Goal: Navigation & Orientation: Find specific page/section

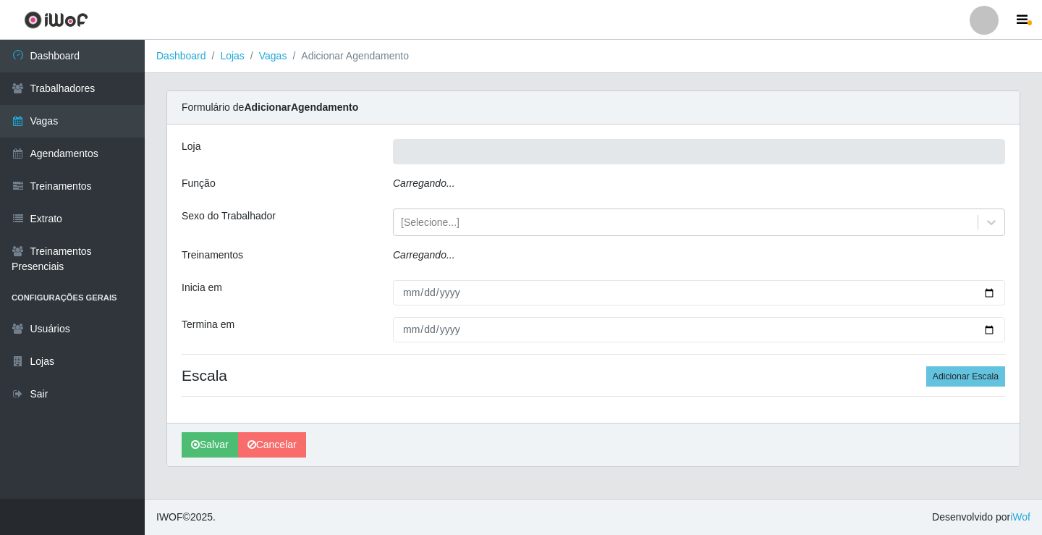
type input "Rede Econômico - Prata"
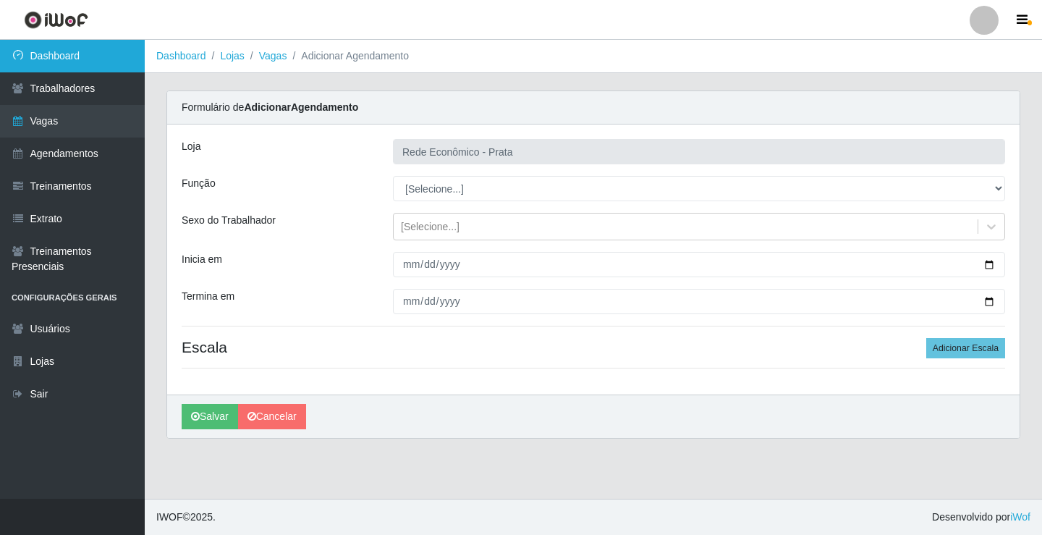
click at [97, 55] on link "Dashboard" at bounding box center [72, 56] width 145 height 33
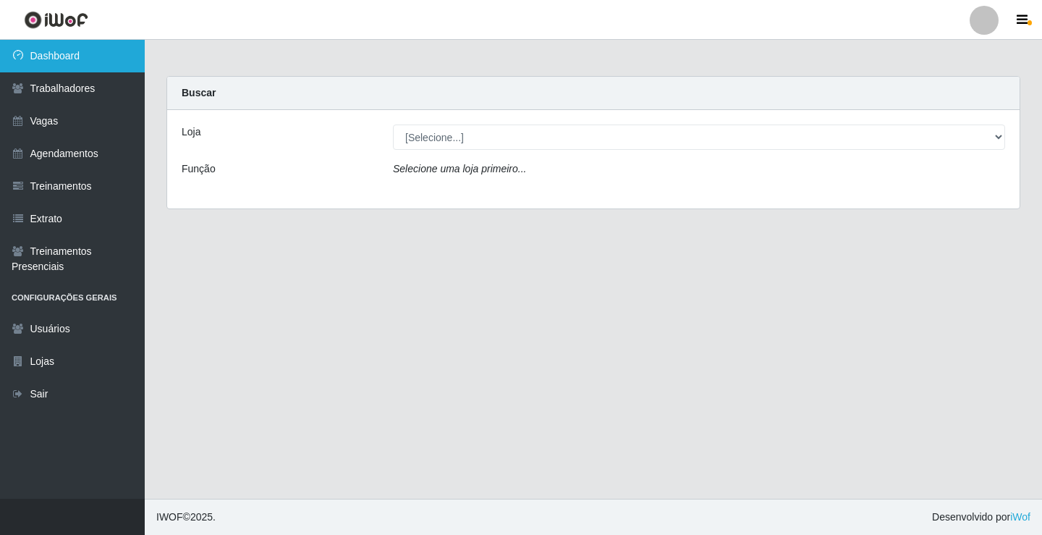
click at [97, 55] on link "Dashboard" at bounding box center [72, 56] width 145 height 33
click at [459, 174] on icon "Selecione uma loja primeiro..." at bounding box center [459, 169] width 133 height 12
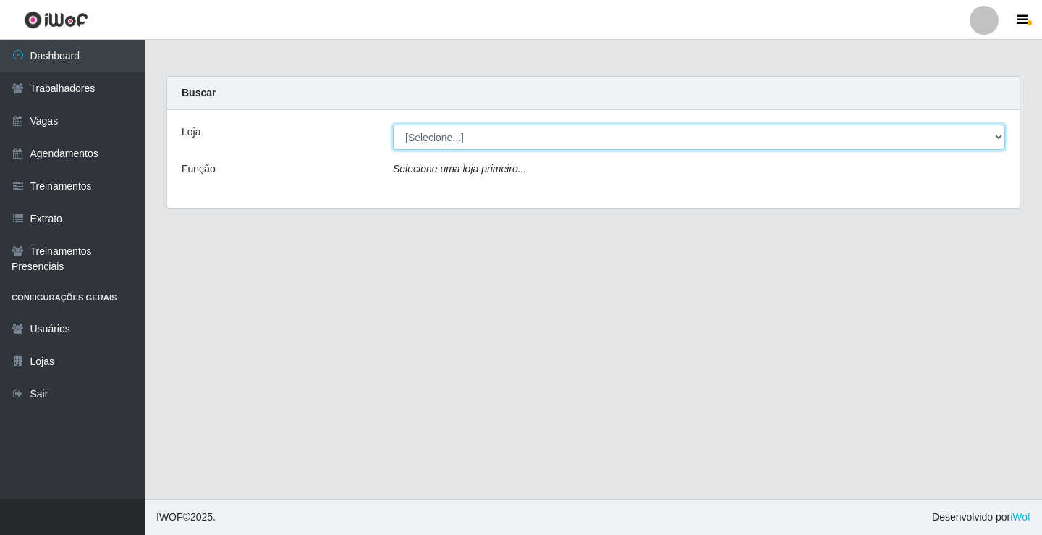
click at [455, 143] on select "[Selecione...] Rede Econômico - Prata" at bounding box center [699, 136] width 612 height 25
select select "192"
click at [393, 124] on select "[Selecione...] Rede Econômico - Prata" at bounding box center [699, 136] width 612 height 25
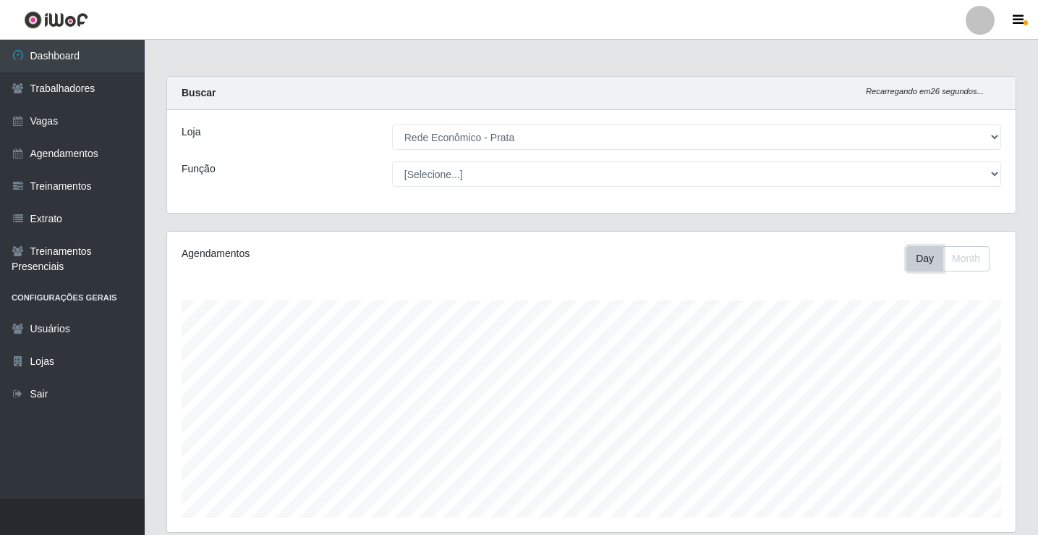
click at [928, 262] on button "Day" at bounding box center [924, 258] width 37 height 25
click at [113, 53] on link "Dashboard" at bounding box center [72, 56] width 145 height 33
click at [106, 85] on link "Trabalhadores" at bounding box center [72, 88] width 145 height 33
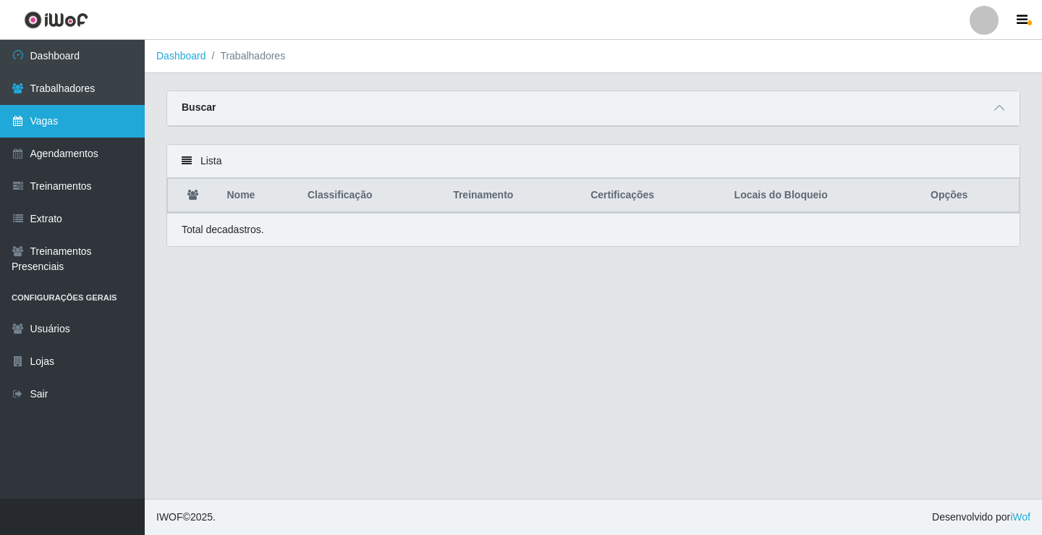
click at [91, 126] on link "Vagas" at bounding box center [72, 121] width 145 height 33
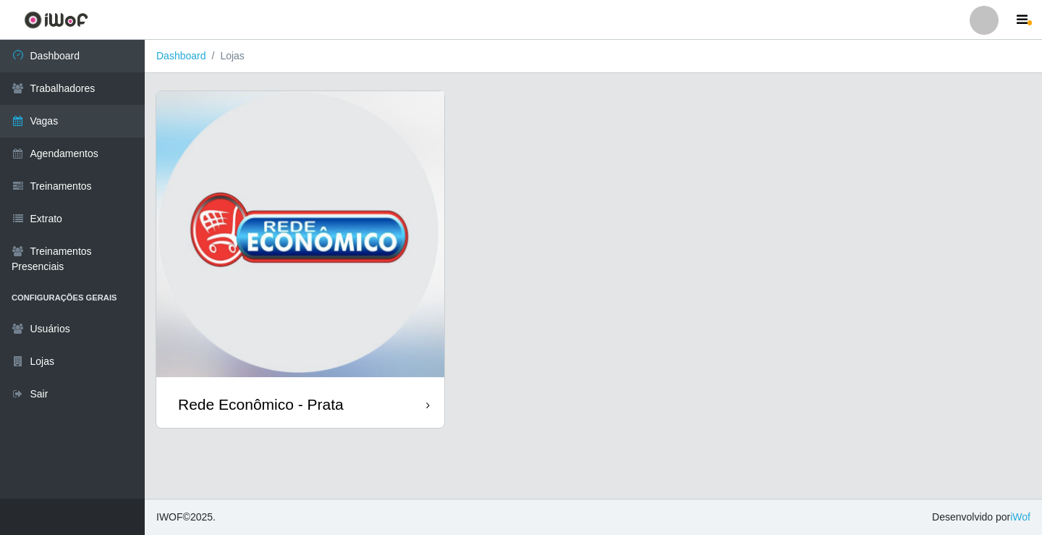
click at [420, 401] on div "Rede Econômico - Prata" at bounding box center [300, 404] width 288 height 47
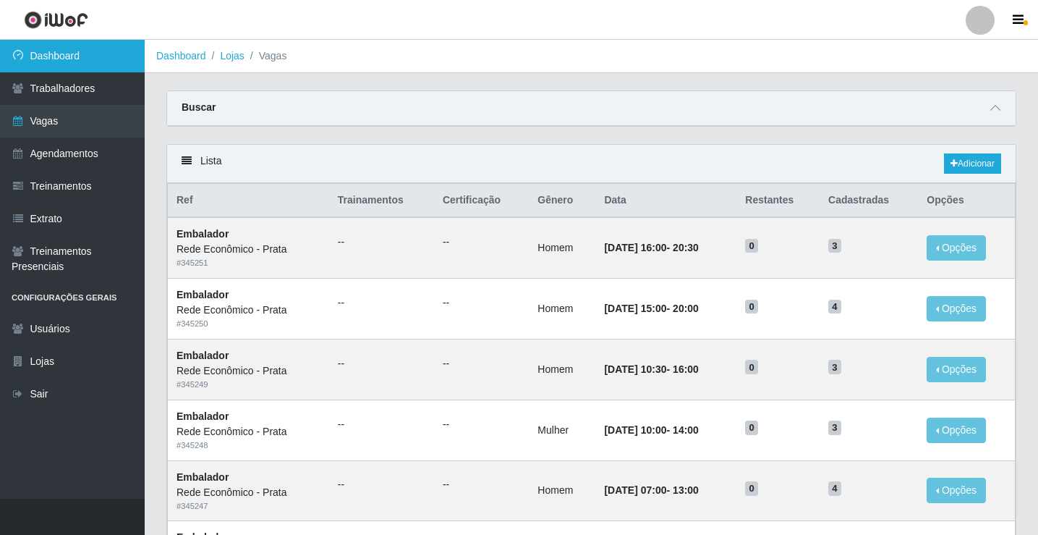
click at [126, 54] on link "Dashboard" at bounding box center [72, 56] width 145 height 33
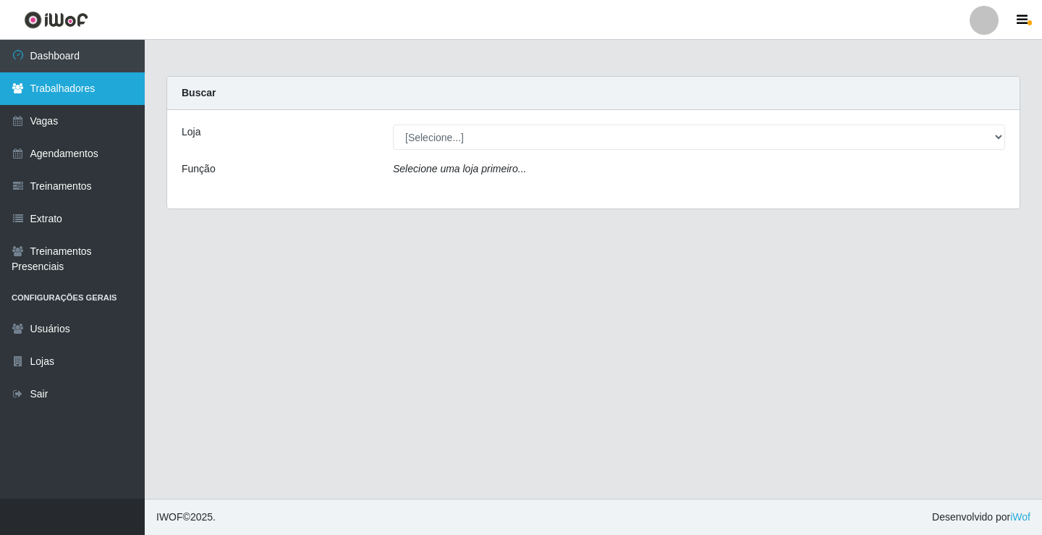
click at [137, 82] on link "Trabalhadores" at bounding box center [72, 88] width 145 height 33
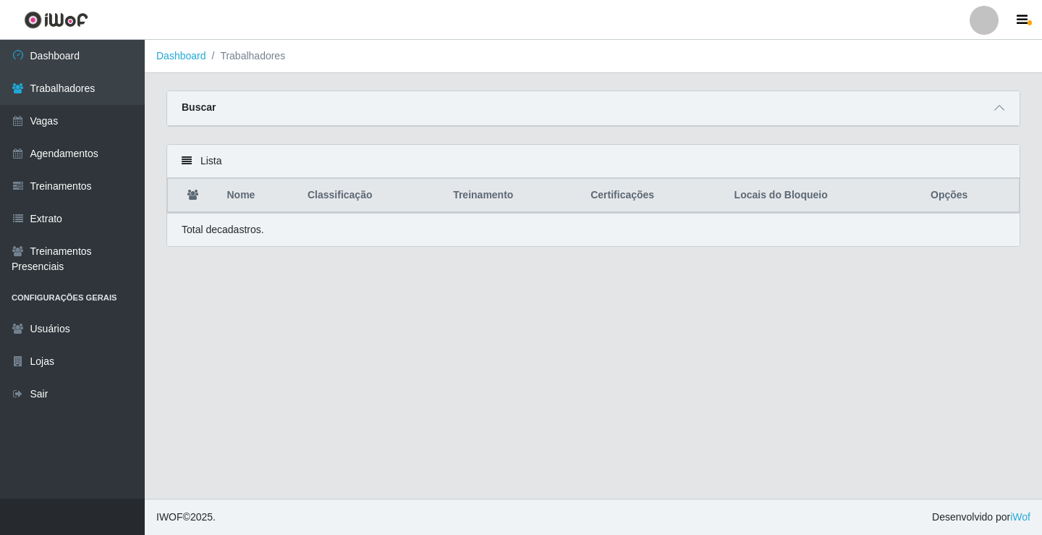
click at [970, 197] on th "Opções" at bounding box center [971, 196] width 98 height 34
click at [953, 199] on th "Opções" at bounding box center [971, 196] width 98 height 34
click at [106, 51] on link "Dashboard" at bounding box center [72, 56] width 145 height 33
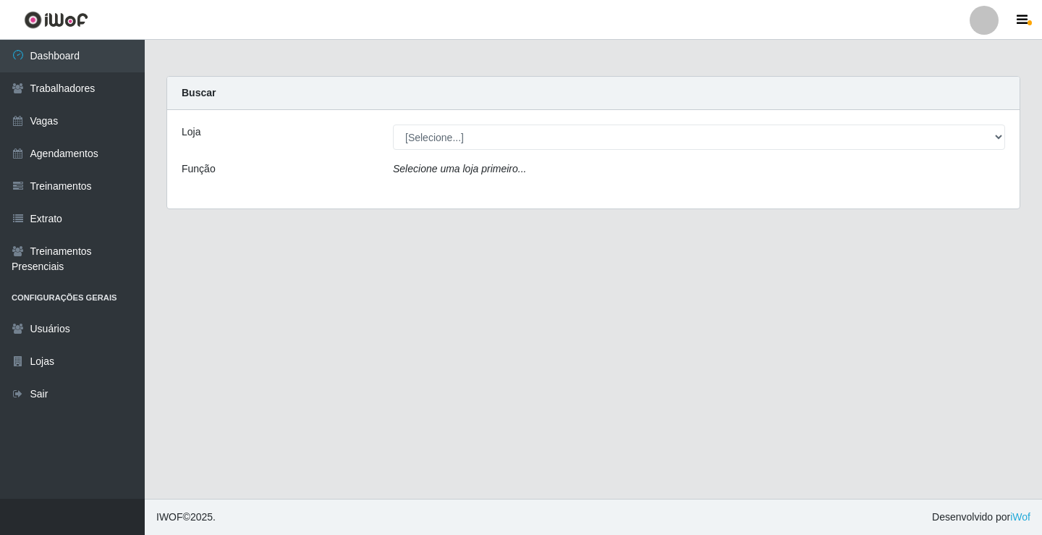
click at [493, 176] on div "Selecione uma loja primeiro..." at bounding box center [699, 171] width 634 height 21
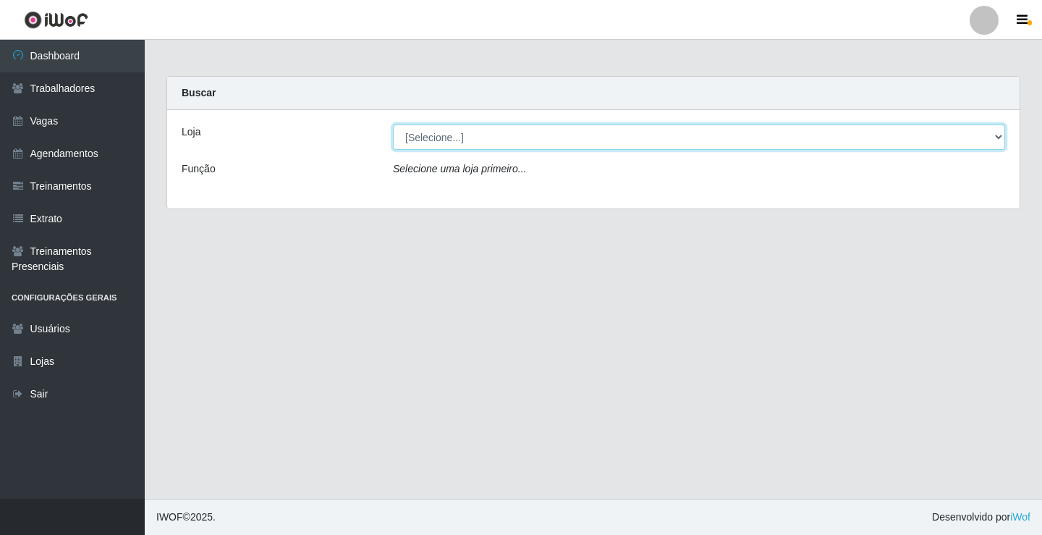
click at [472, 135] on select "[Selecione...] Rede Econômico - Prata" at bounding box center [699, 136] width 612 height 25
select select "192"
click at [393, 124] on select "[Selecione...] Rede Econômico - Prata" at bounding box center [699, 136] width 612 height 25
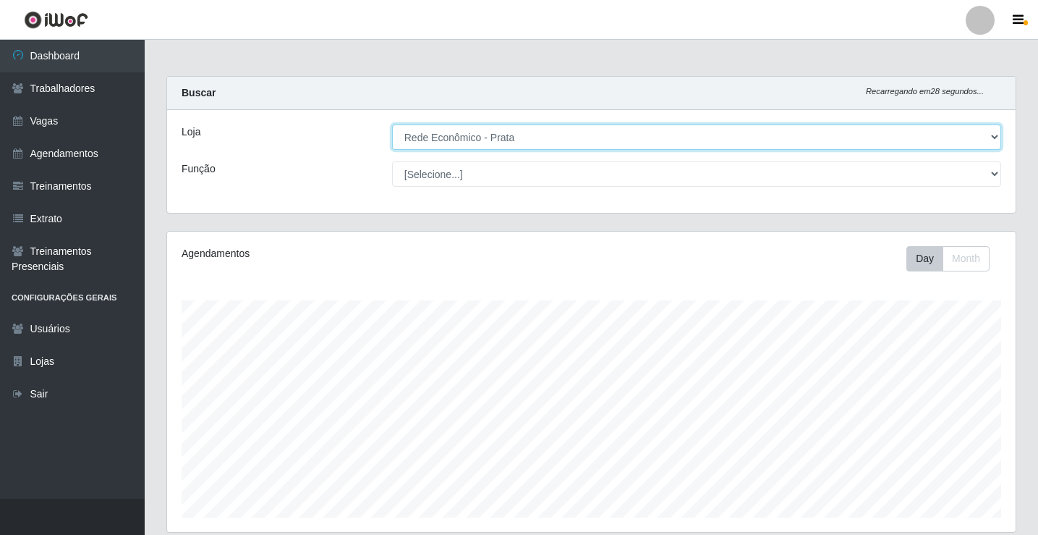
scroll to position [169, 0]
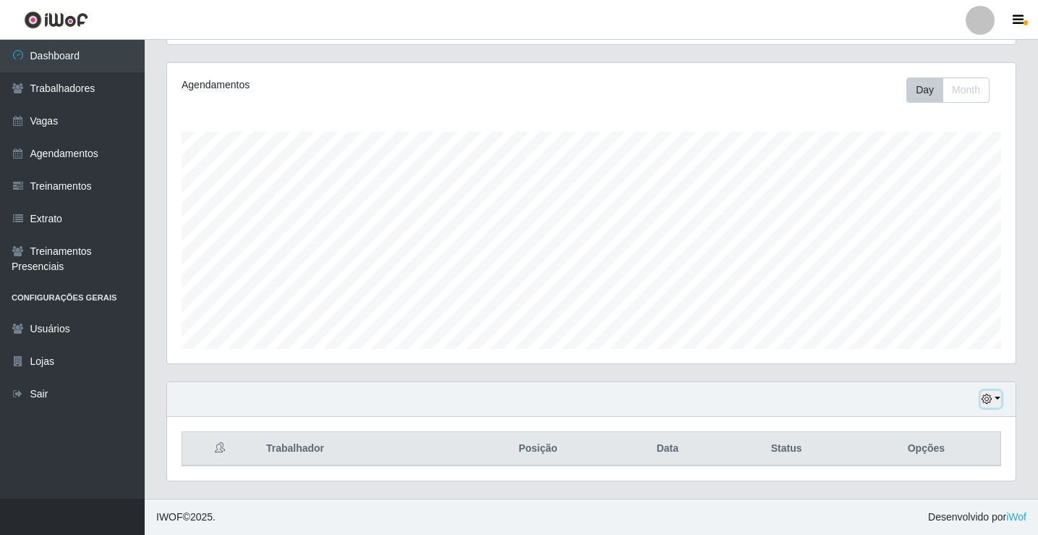
click at [998, 399] on button "button" at bounding box center [991, 399] width 20 height 17
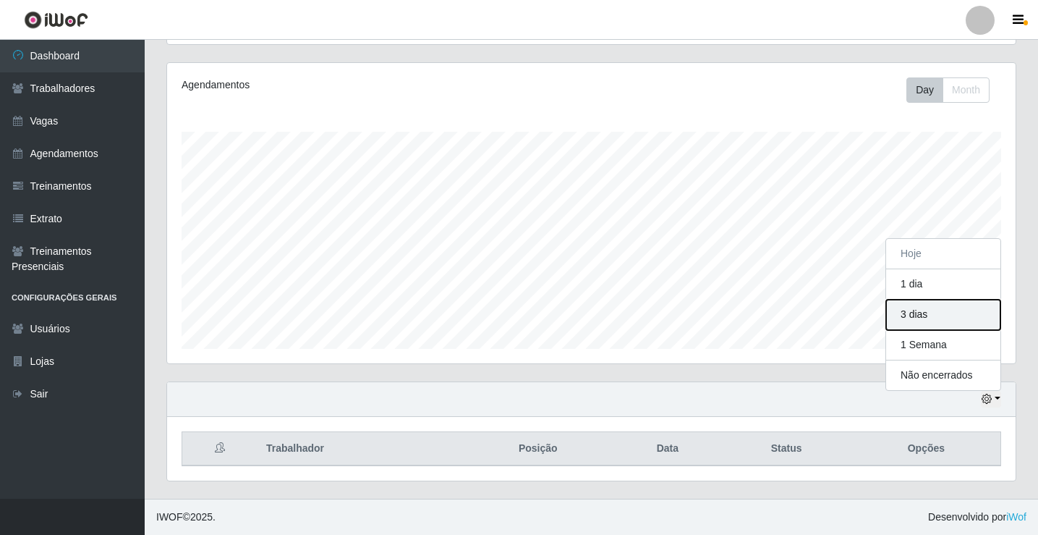
click at [946, 313] on button "3 dias" at bounding box center [943, 314] width 114 height 30
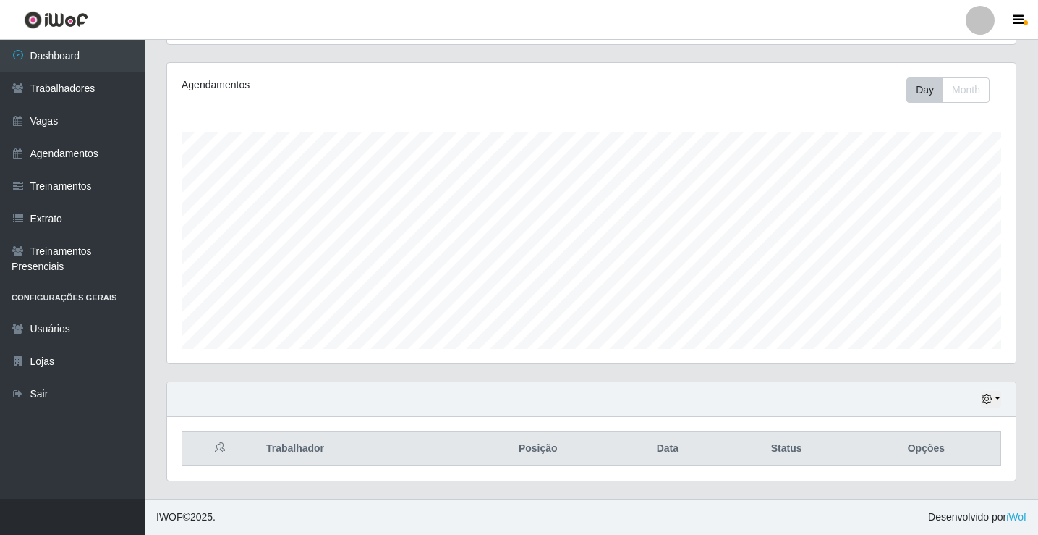
scroll to position [169, 0]
click at [998, 395] on button "button" at bounding box center [991, 399] width 20 height 17
